Goal: Task Accomplishment & Management: Manage account settings

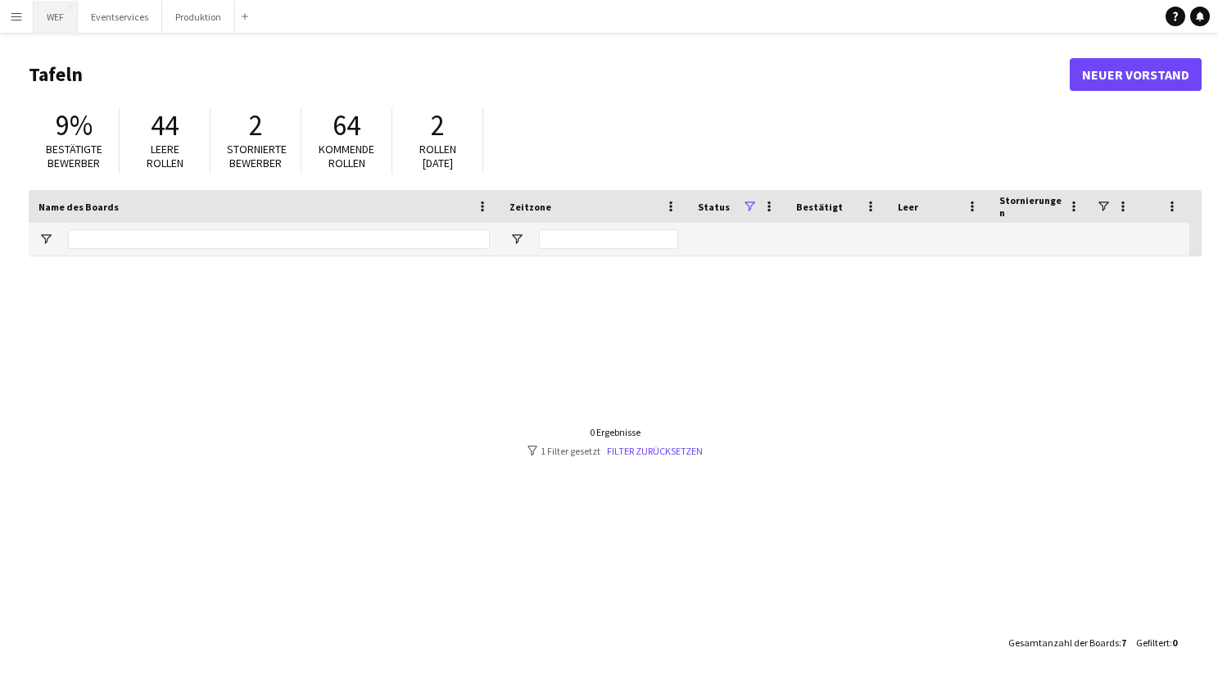
click at [55, 15] on button "WEF Schließen" at bounding box center [56, 17] width 44 height 32
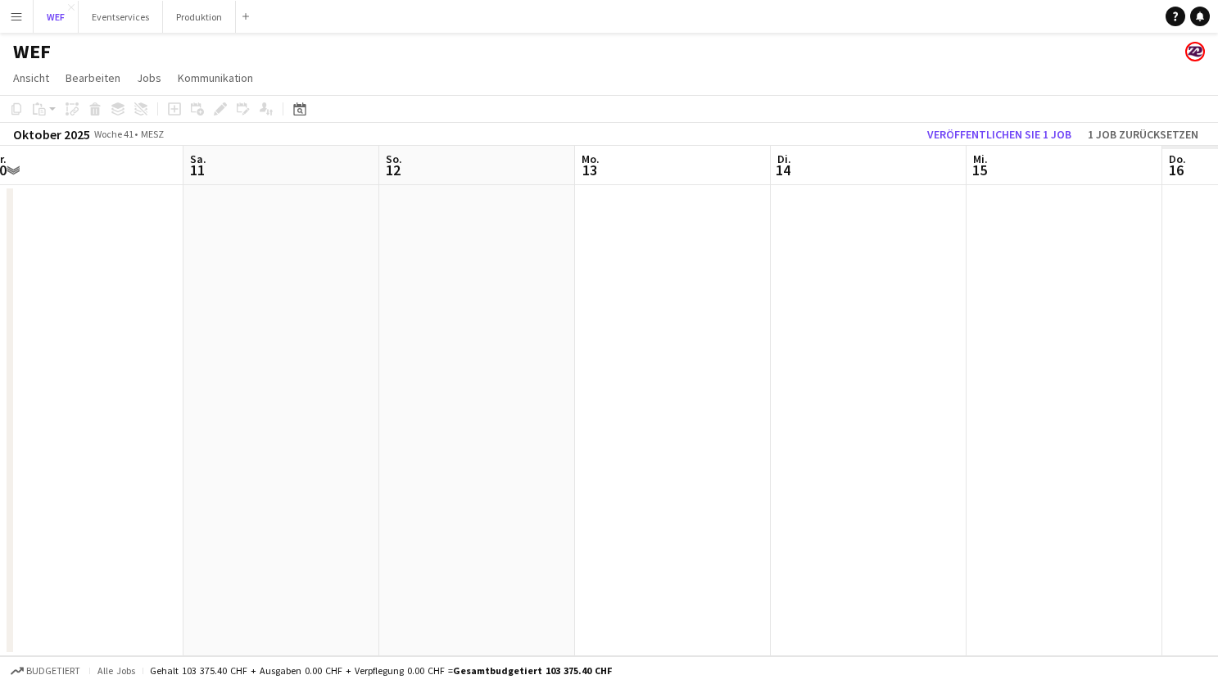
scroll to position [0, 459]
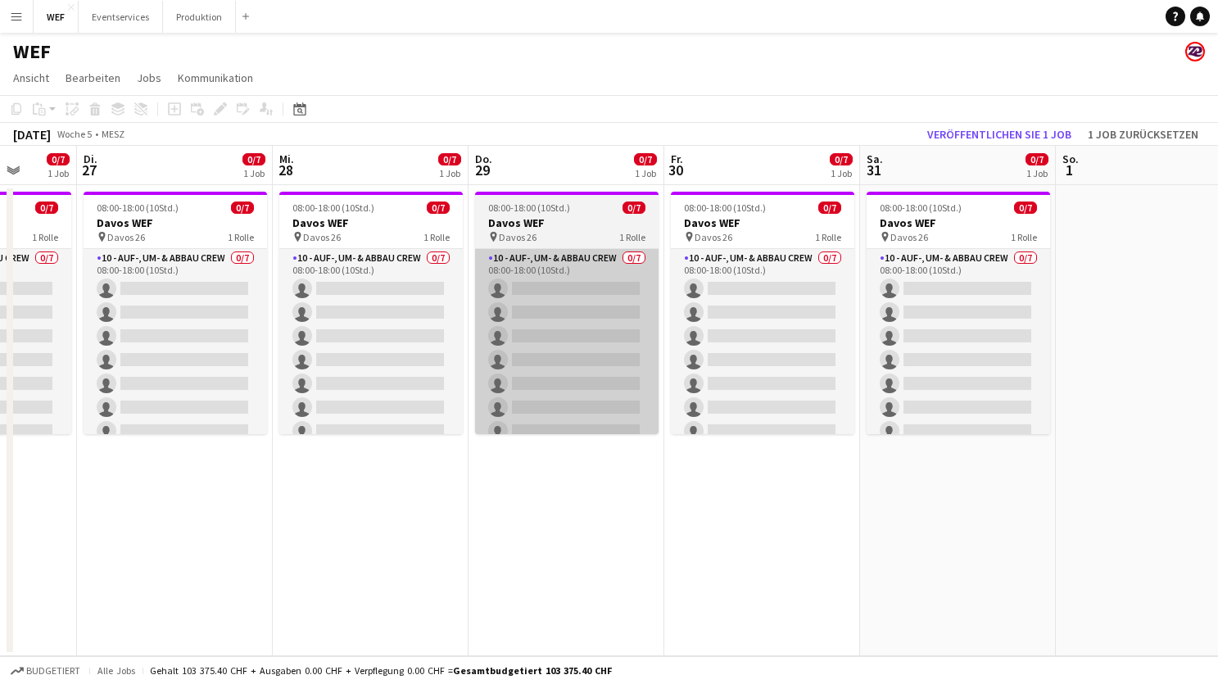
scroll to position [0, 512]
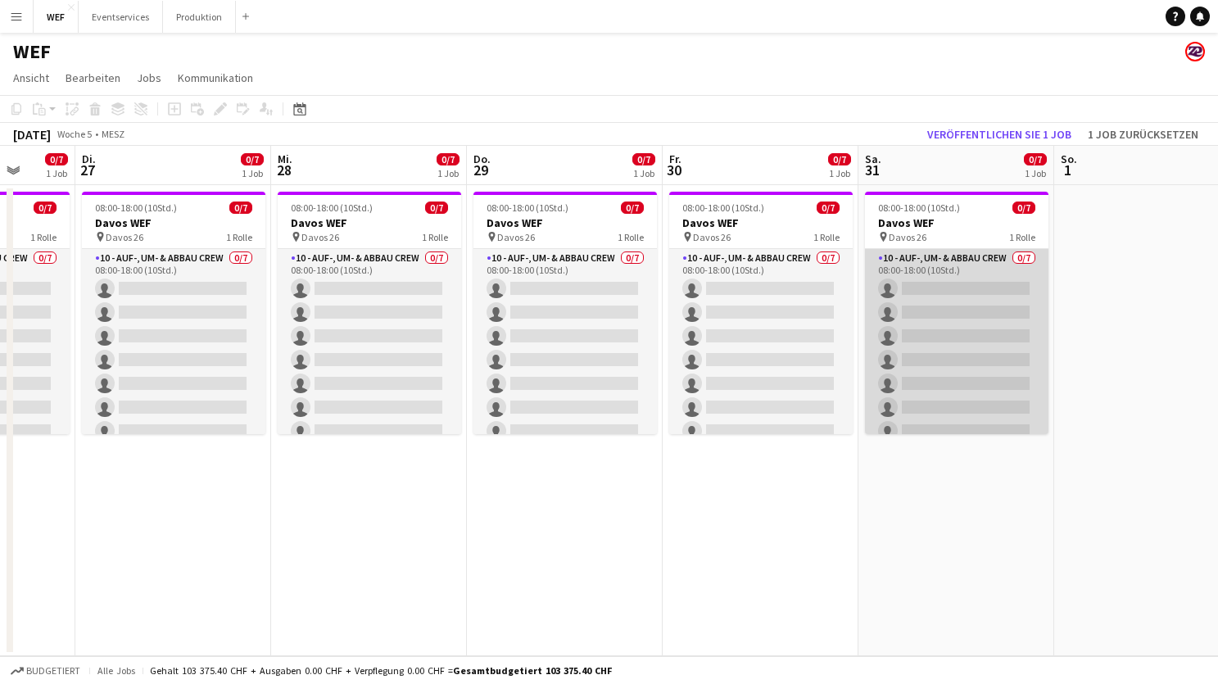
click at [972, 266] on app-card-role "10 - Auf-, Um- & Abbau Crew 0/7 08:00-18:00 (10Std.) single-neutral-actions sin…" at bounding box center [956, 348] width 183 height 198
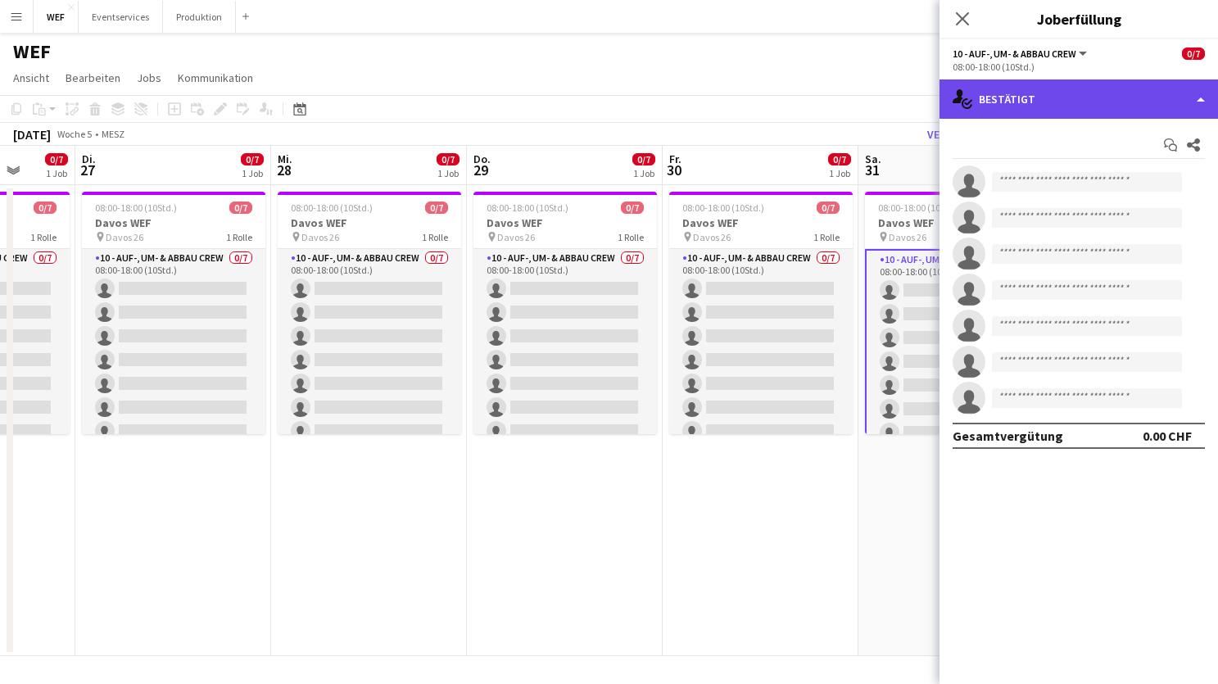
click at [1162, 96] on div "single-neutral-actions-check-2 Bestätigt" at bounding box center [1078, 98] width 278 height 39
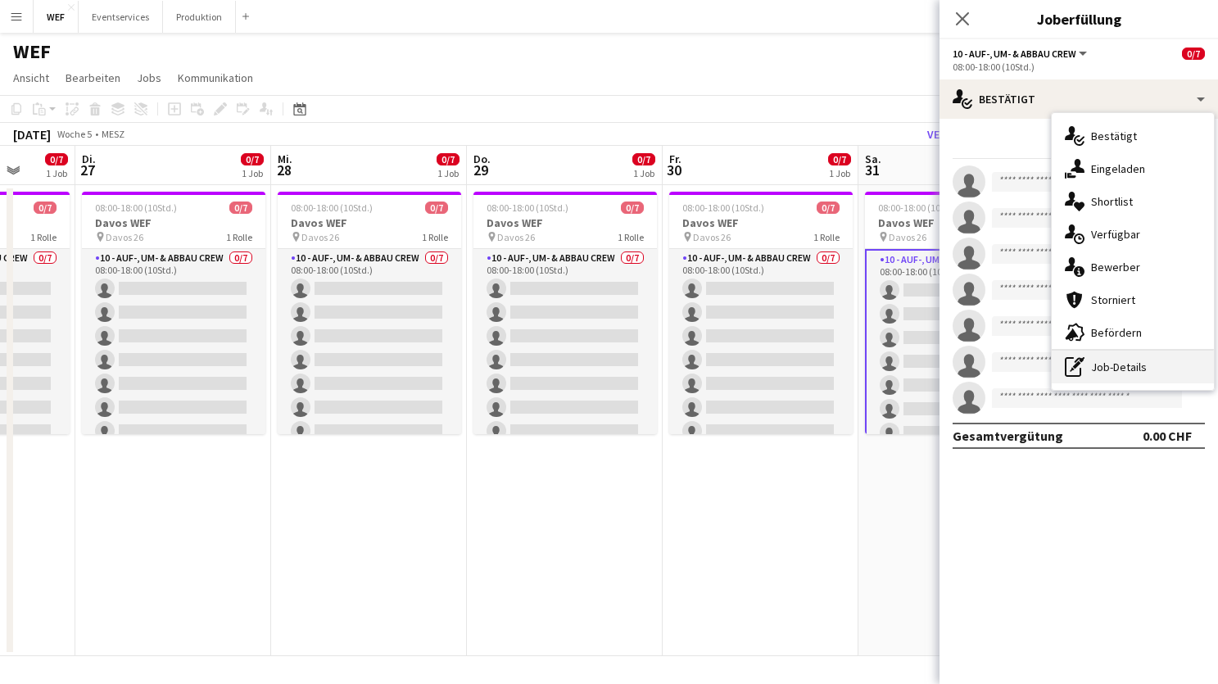
click at [1106, 378] on div "pen-write Job-Details" at bounding box center [1132, 366] width 162 height 33
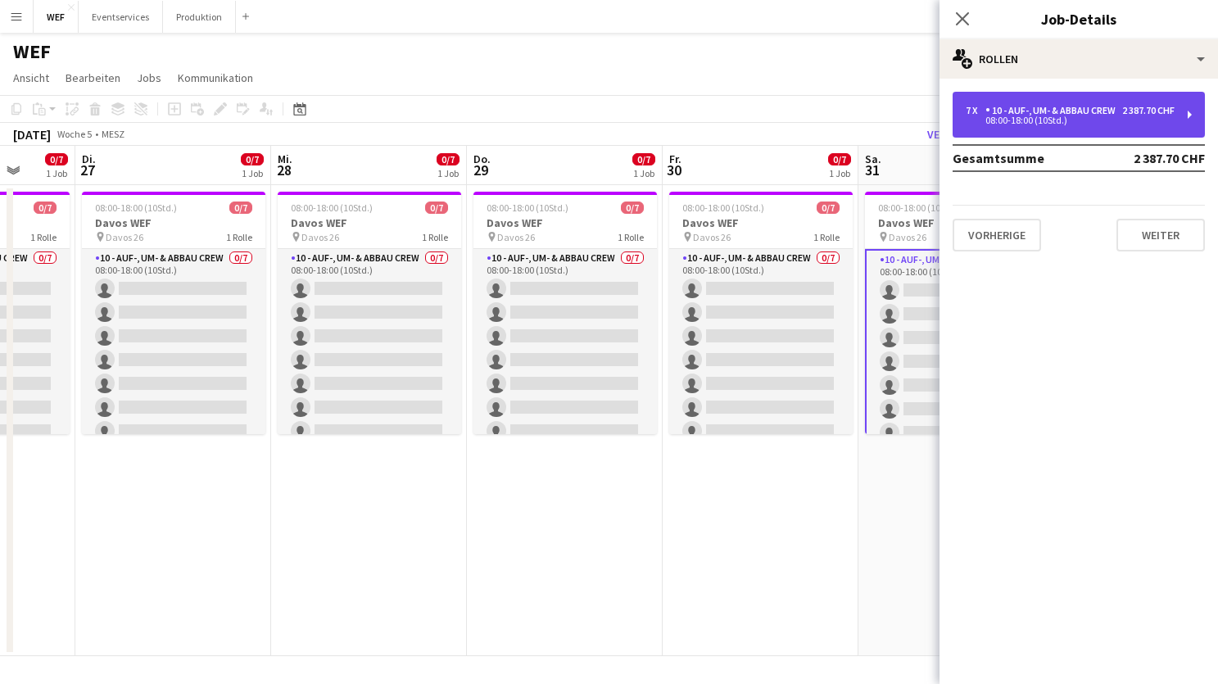
click at [1125, 111] on div "2 387.70 CHF" at bounding box center [1148, 110] width 52 height 11
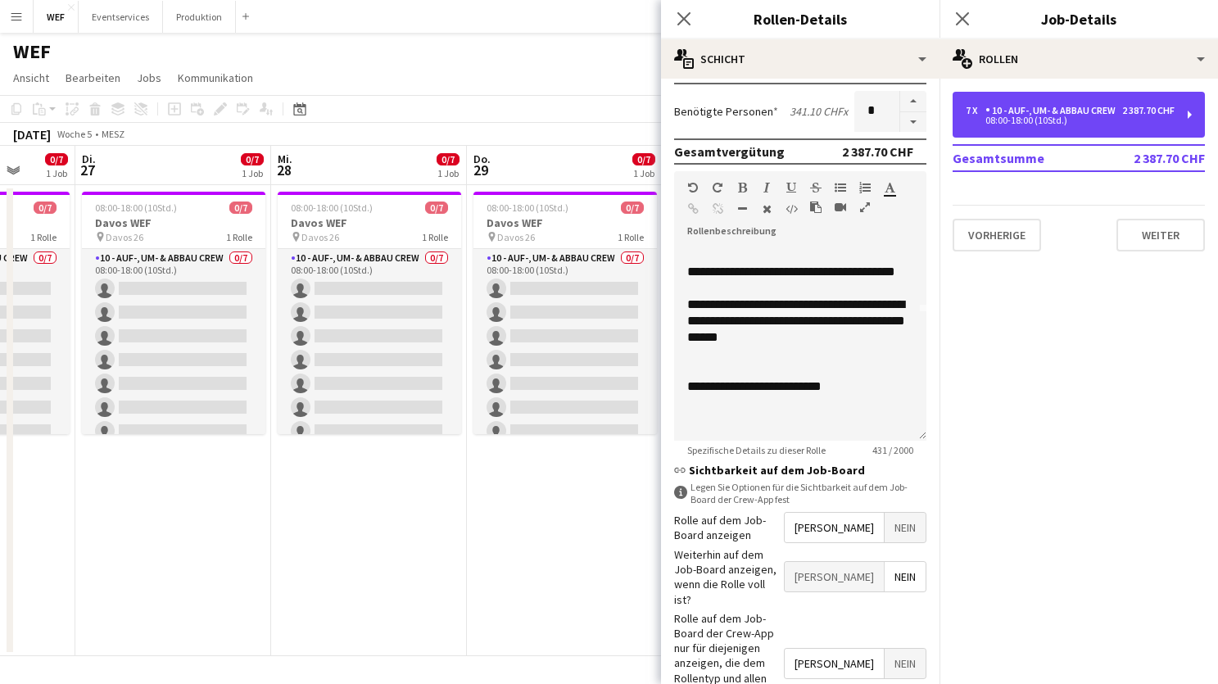
scroll to position [409, 0]
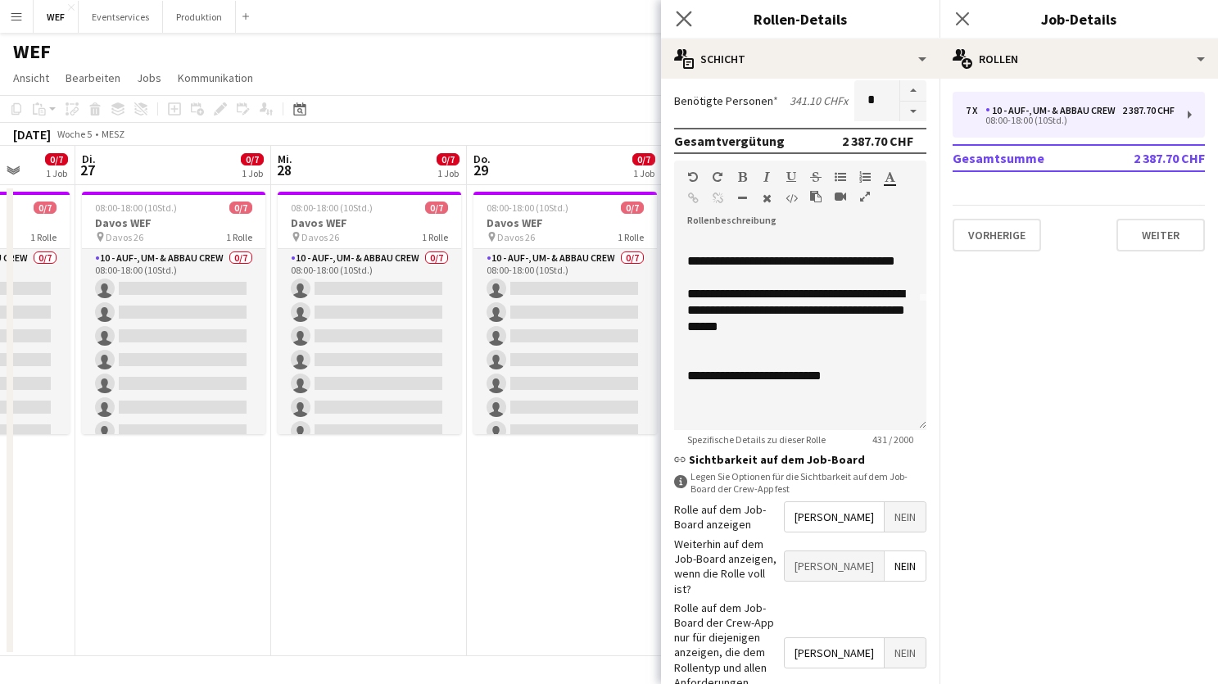
click at [693, 15] on app-icon "Pop-in schließen" at bounding box center [684, 19] width 24 height 24
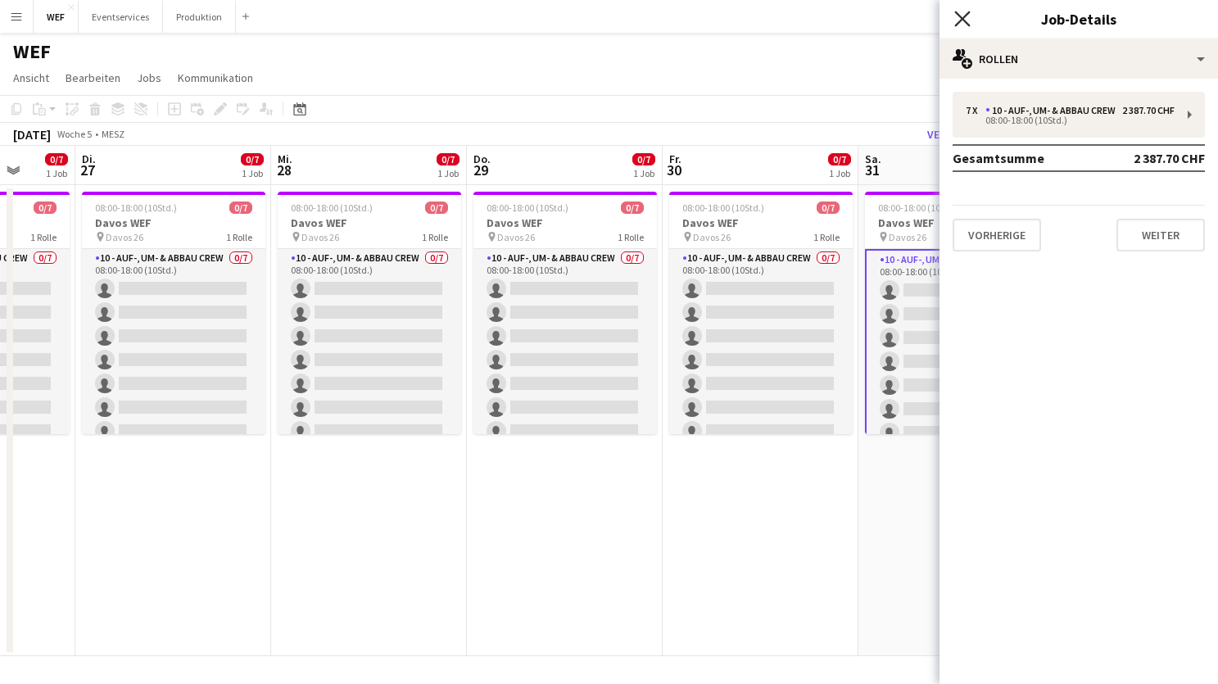
click at [959, 24] on icon "Pop-in schließen" at bounding box center [962, 19] width 16 height 16
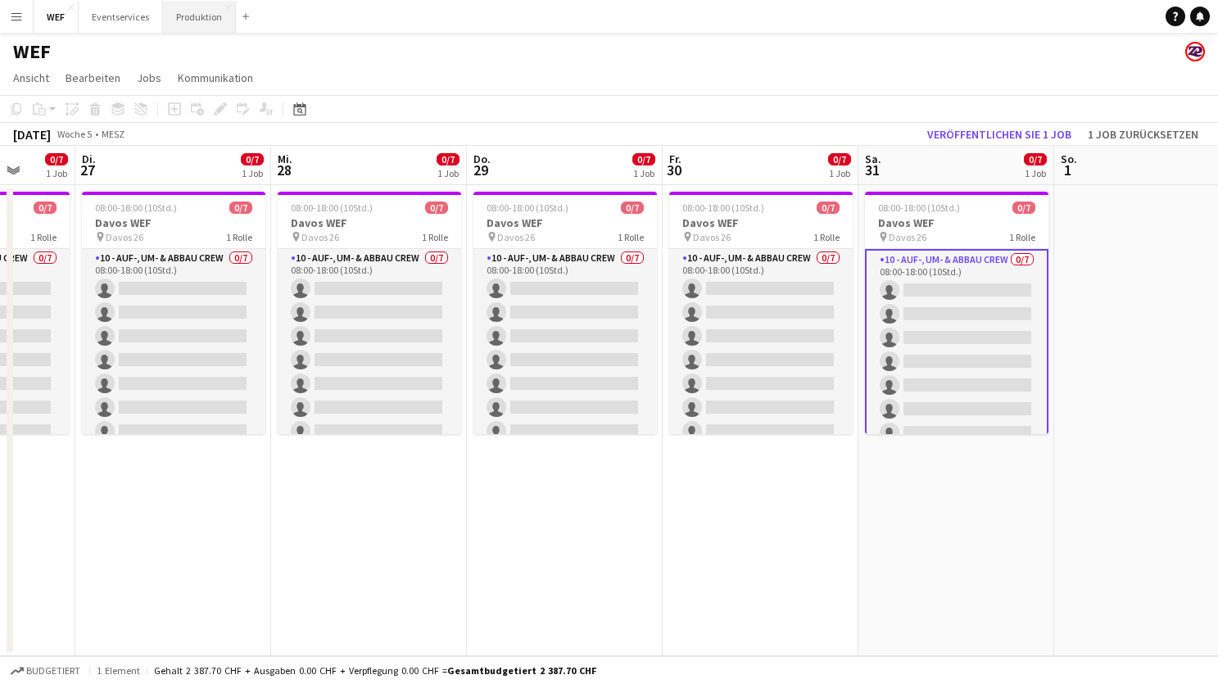
click at [197, 20] on button "Produktion Schließen" at bounding box center [199, 17] width 73 height 32
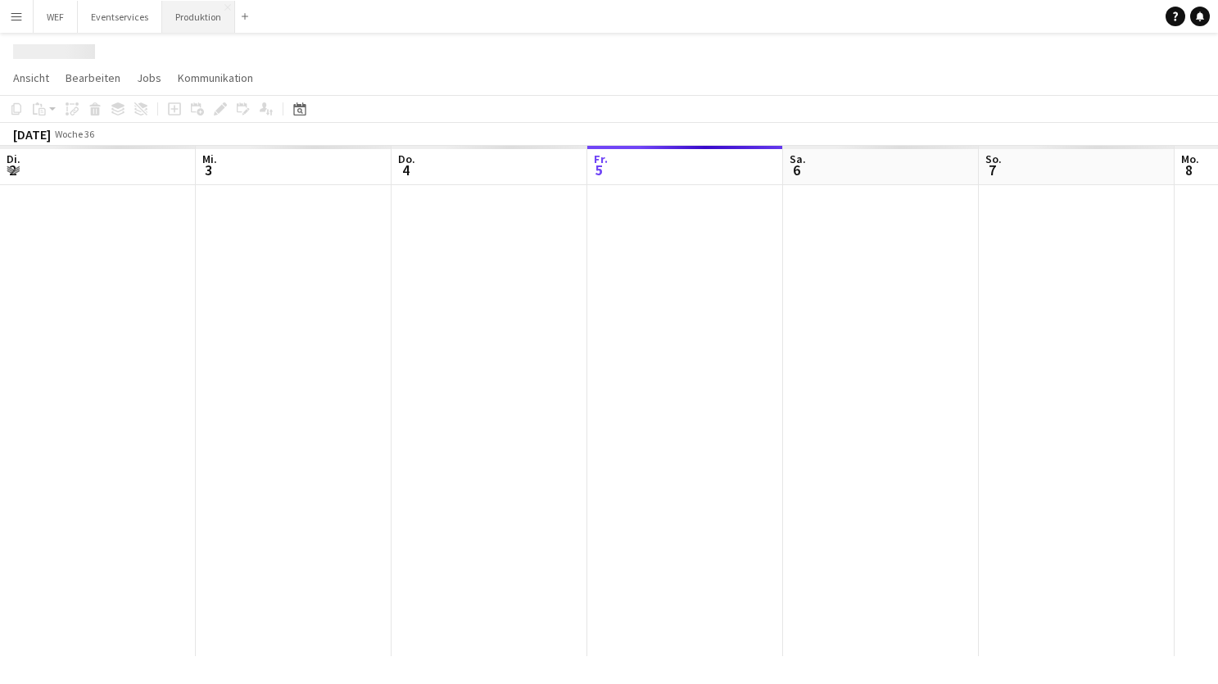
scroll to position [0, 391]
